Goal: Task Accomplishment & Management: Complete application form

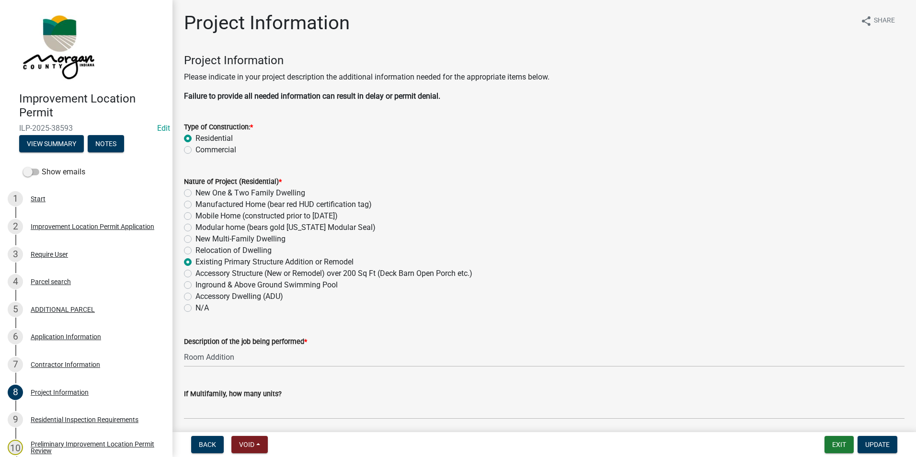
scroll to position [48, 0]
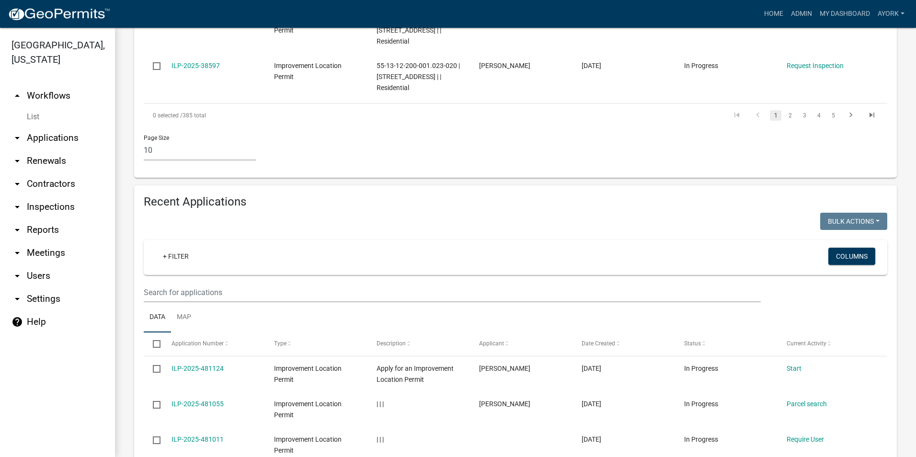
scroll to position [718, 0]
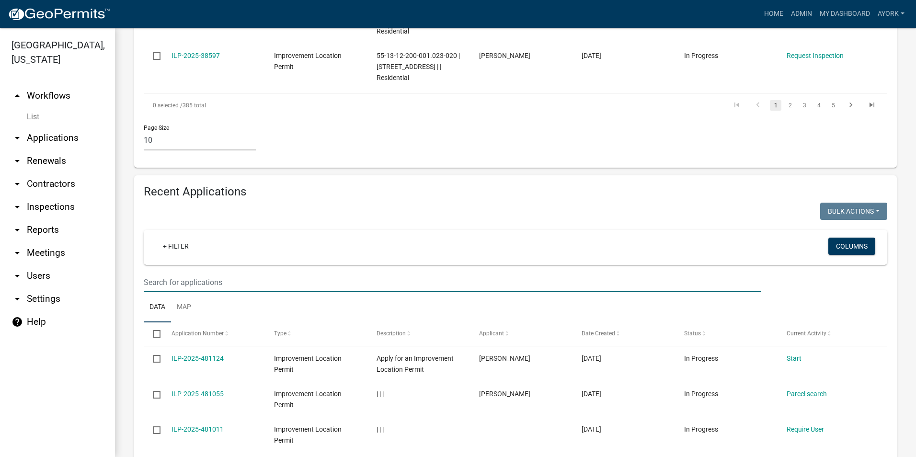
click at [207, 272] on input "text" at bounding box center [452, 282] width 617 height 20
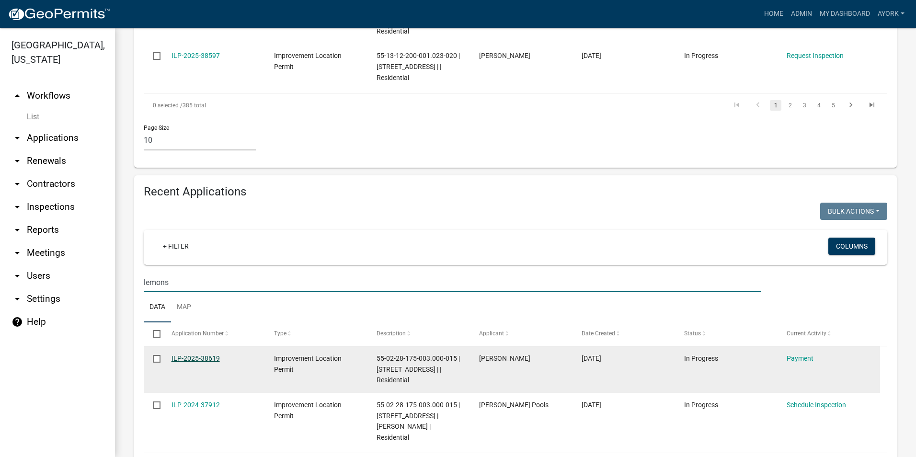
type input "lemons"
click at [207, 354] on link "ILP-2025-38619" at bounding box center [195, 358] width 48 height 8
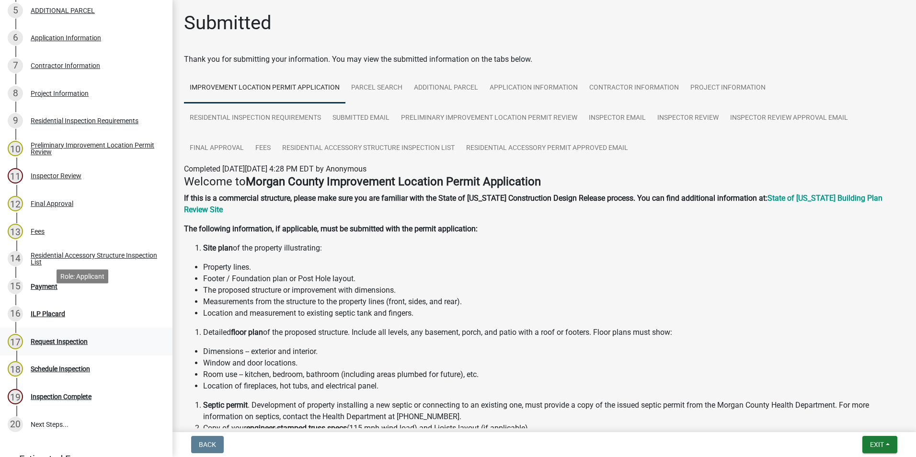
scroll to position [335, 0]
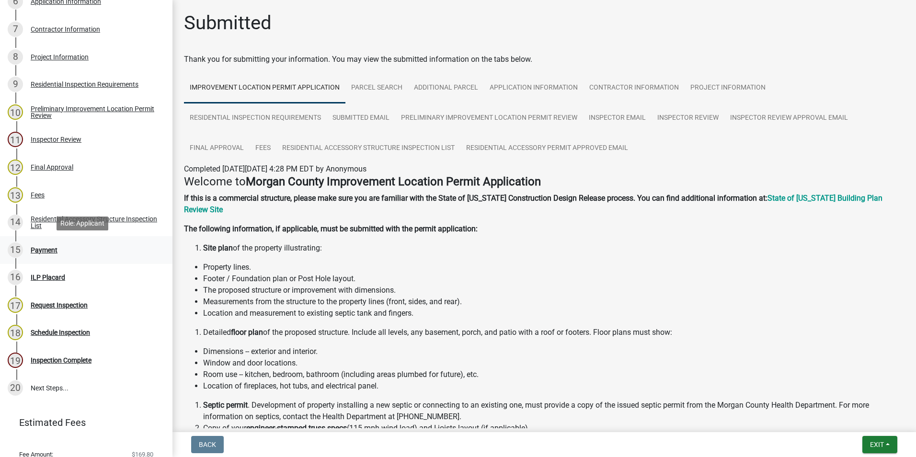
click at [42, 249] on div "Payment" at bounding box center [44, 250] width 27 height 7
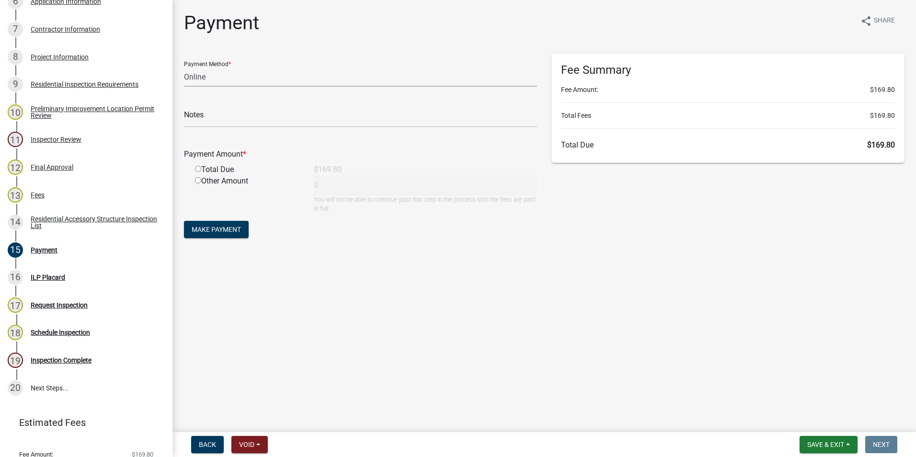
click at [213, 79] on select "Credit Card POS Check Cash Online" at bounding box center [360, 77] width 353 height 20
select select "2: 1"
click at [184, 67] on select "Credit Card POS Check Cash Online" at bounding box center [360, 77] width 353 height 20
click at [199, 170] on input "radio" at bounding box center [198, 169] width 6 height 6
radio input "true"
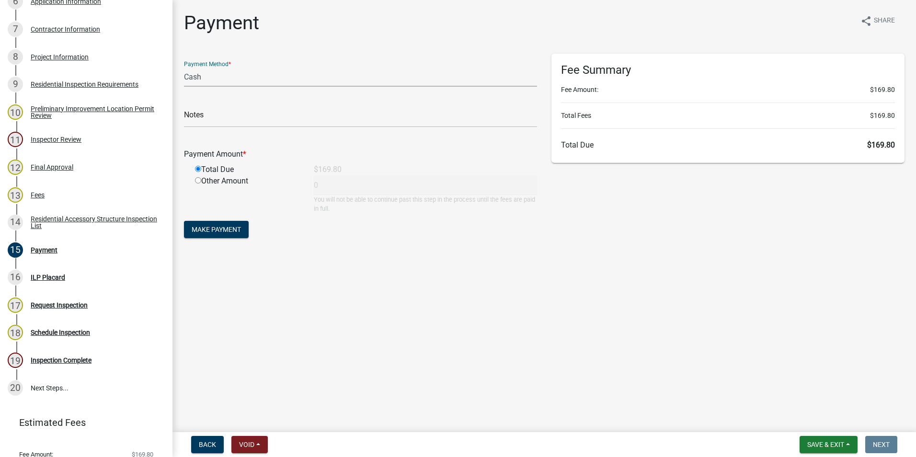
type input "169.8"
click at [213, 233] on span "Make Payment" at bounding box center [216, 230] width 49 height 8
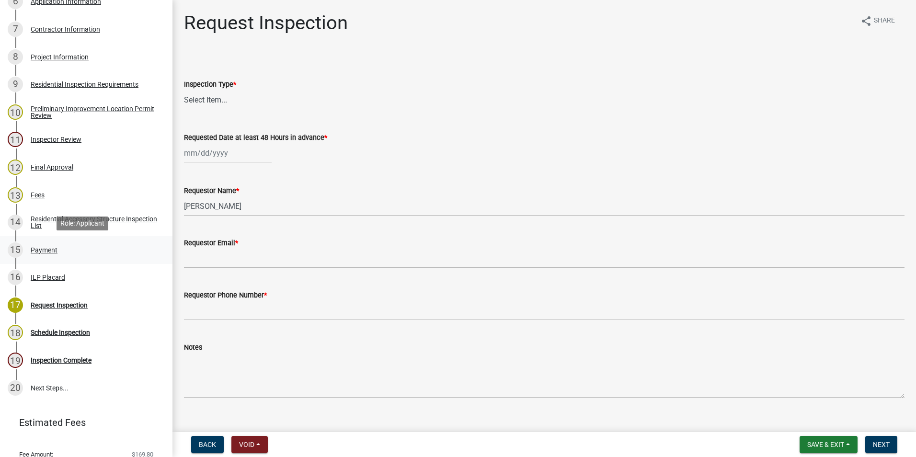
click at [50, 253] on div "Payment" at bounding box center [44, 250] width 27 height 7
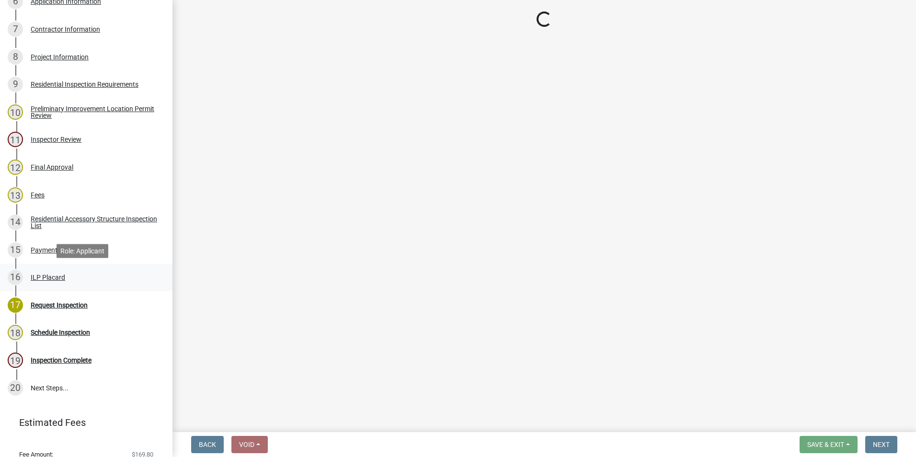
click at [50, 274] on div "ILP Placard" at bounding box center [48, 277] width 34 height 7
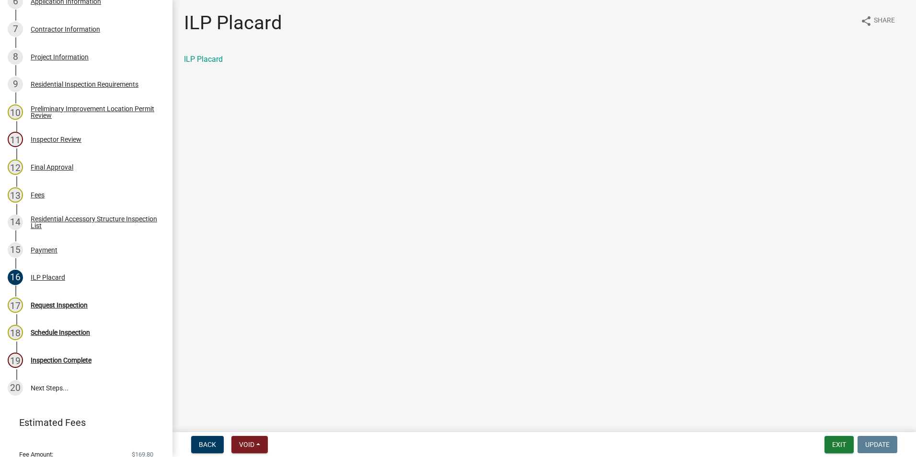
click at [222, 54] on div "ILP Placard" at bounding box center [544, 59] width 720 height 11
click at [213, 55] on link "ILP Placard" at bounding box center [203, 59] width 39 height 9
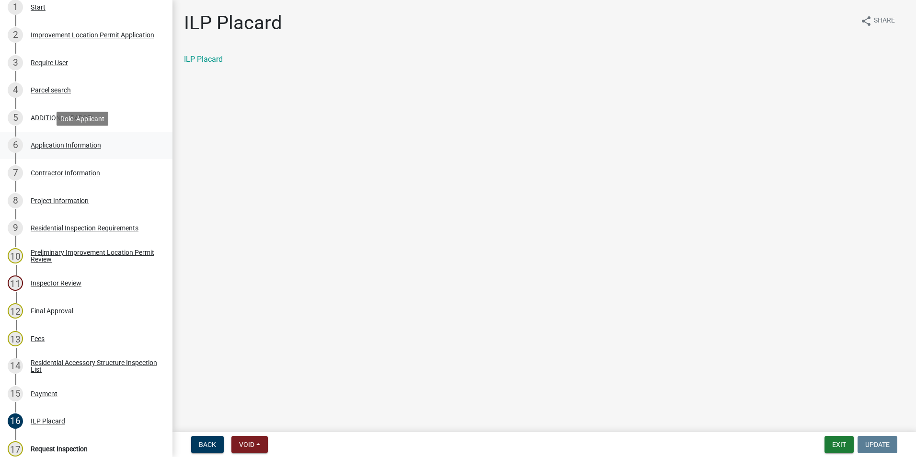
click at [58, 144] on div "Application Information" at bounding box center [66, 145] width 70 height 7
